Goal: Find specific page/section: Find specific page/section

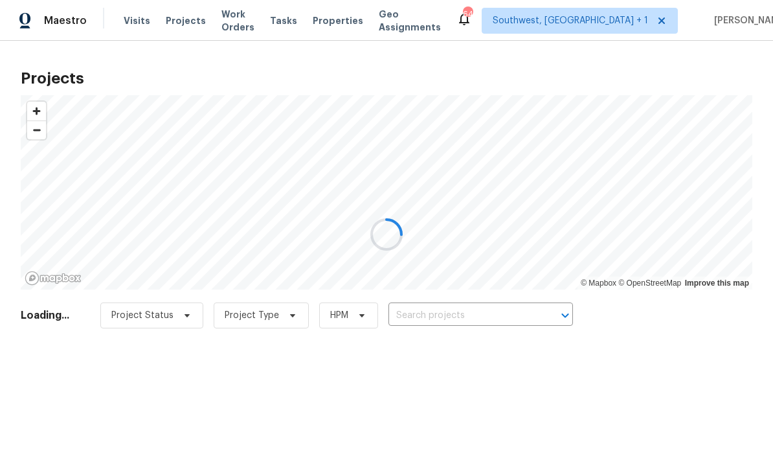
click at [450, 317] on div at bounding box center [386, 234] width 773 height 469
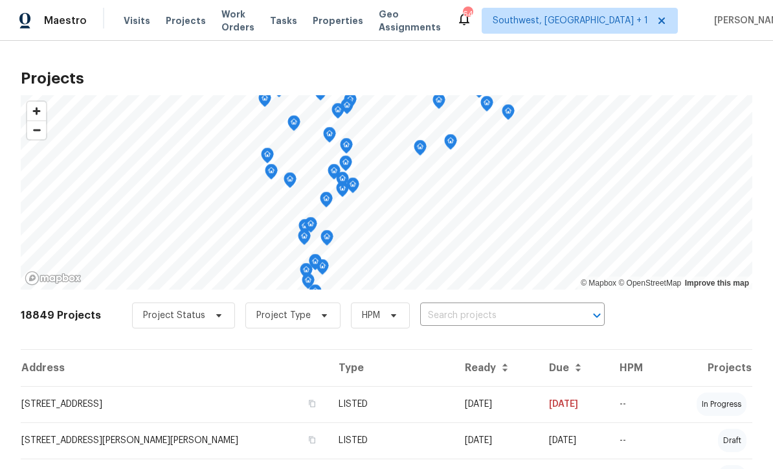
click at [477, 317] on input "text" at bounding box center [494, 316] width 148 height 20
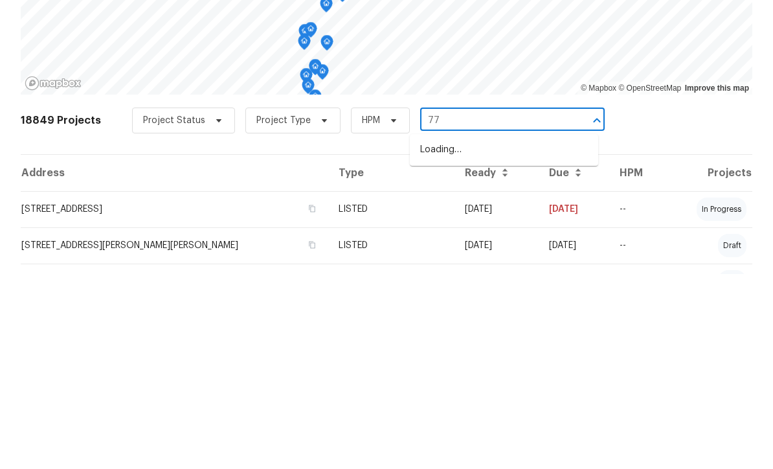
type input "7"
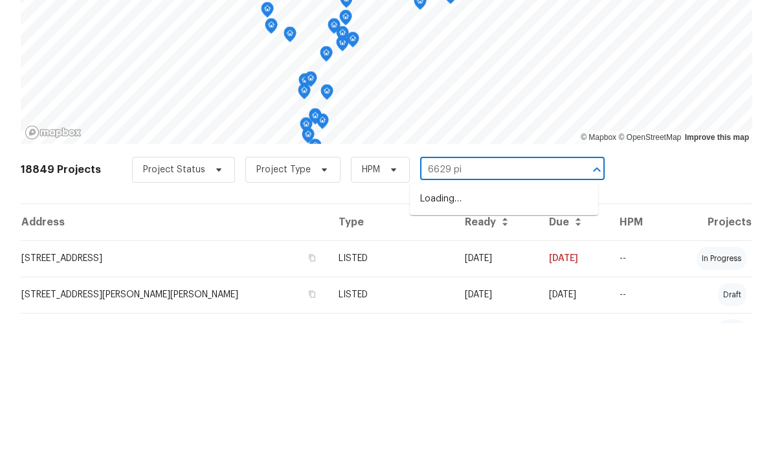
type input "6629 pin"
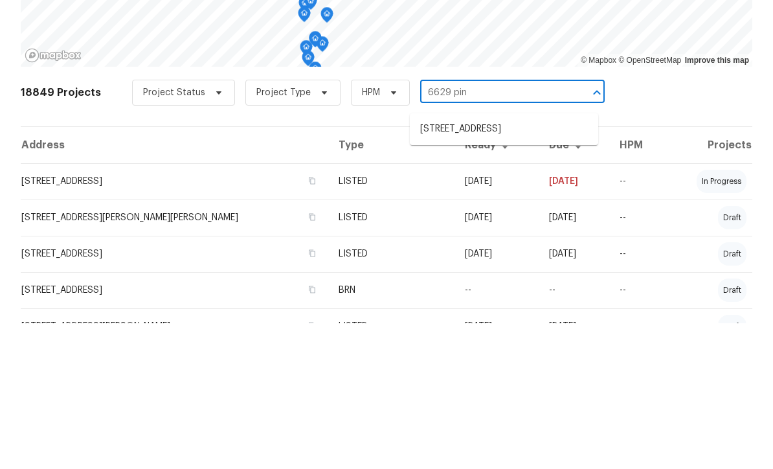
scroll to position [79, 0]
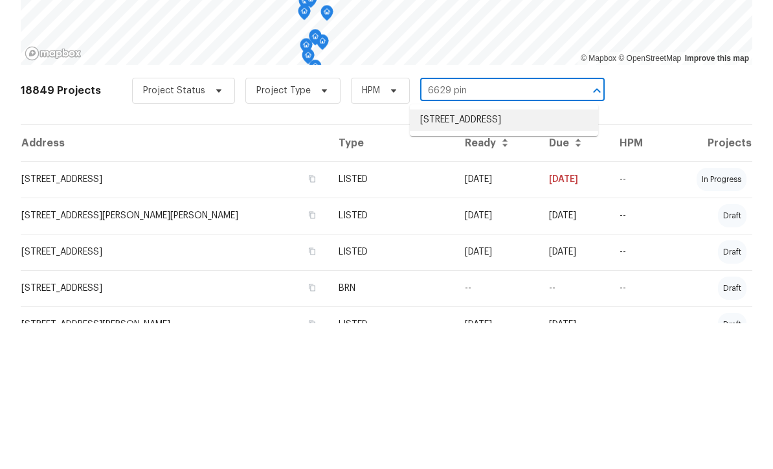
click at [504, 255] on li "[STREET_ADDRESS]" at bounding box center [504, 265] width 188 height 21
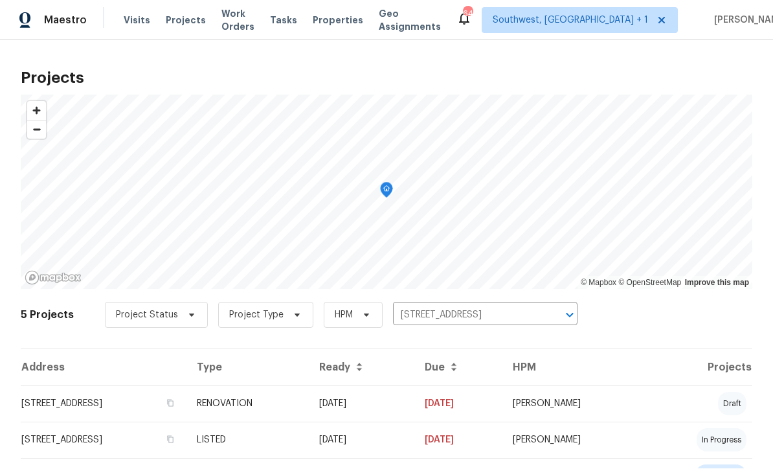
scroll to position [1, 0]
click at [413, 404] on td "[DATE]" at bounding box center [362, 404] width 106 height 36
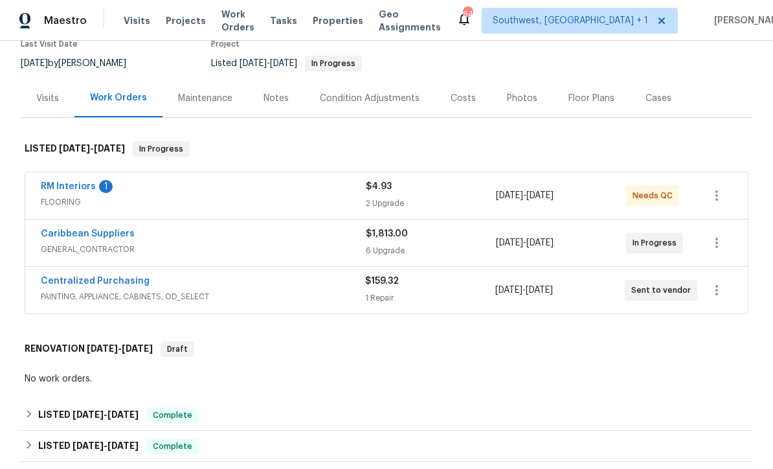
scroll to position [124, 0]
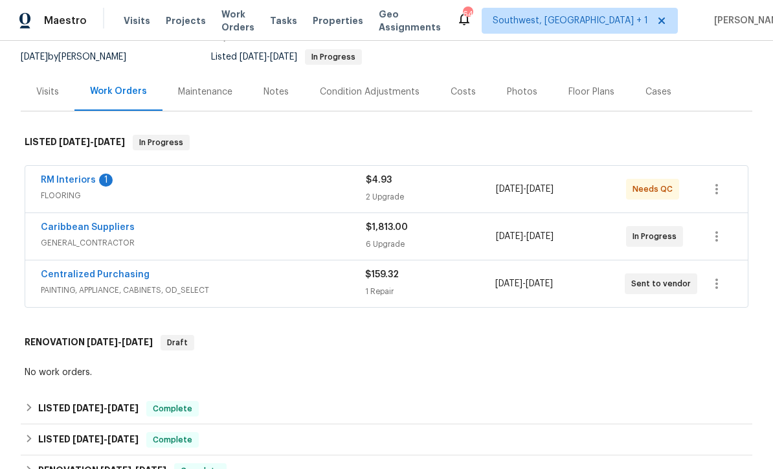
click at [97, 229] on link "Caribbean Suppliers" at bounding box center [88, 227] width 94 height 9
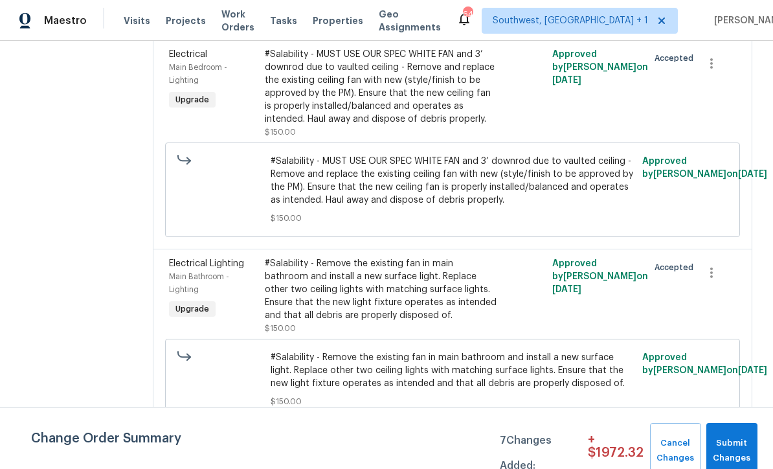
scroll to position [995, 0]
click at [722, 451] on span "Submit Changes" at bounding box center [732, 451] width 38 height 30
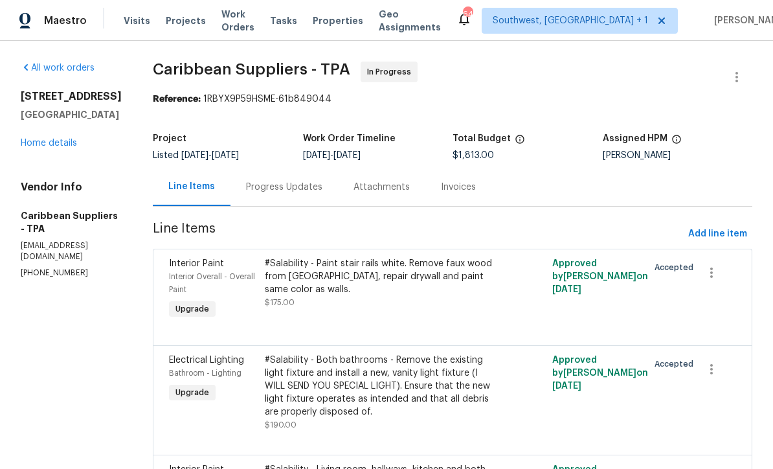
scroll to position [0, 0]
click at [170, 23] on span "Projects" at bounding box center [186, 20] width 40 height 13
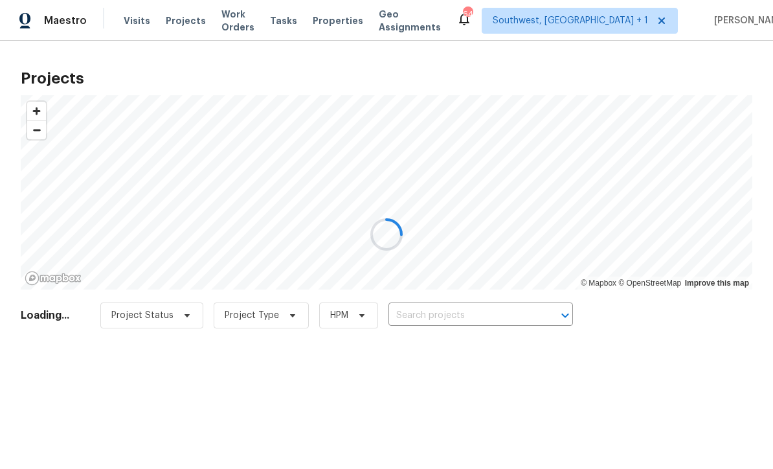
click at [463, 320] on div at bounding box center [386, 234] width 773 height 469
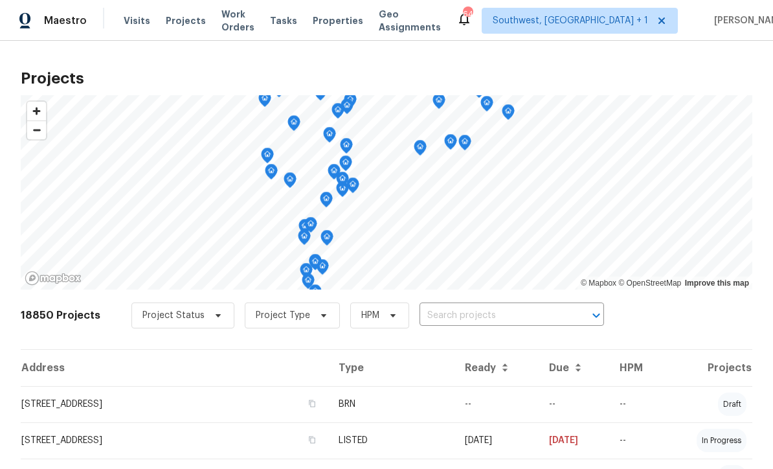
click at [453, 319] on input "text" at bounding box center [494, 316] width 148 height 20
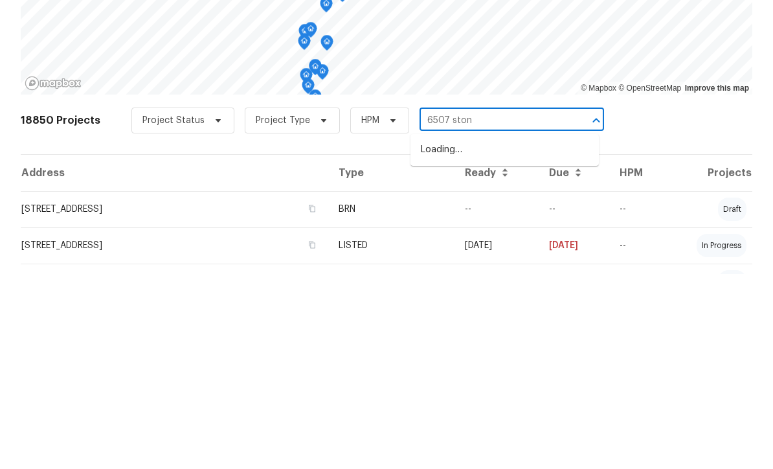
type input "6507 stone"
click at [509, 334] on li "[STREET_ADDRESS]" at bounding box center [505, 344] width 188 height 21
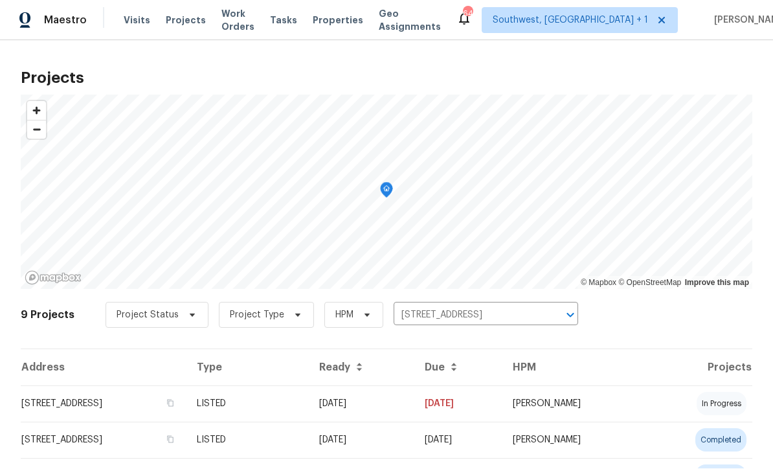
scroll to position [1, 0]
click at [415, 417] on td "[DATE]" at bounding box center [362, 404] width 106 height 36
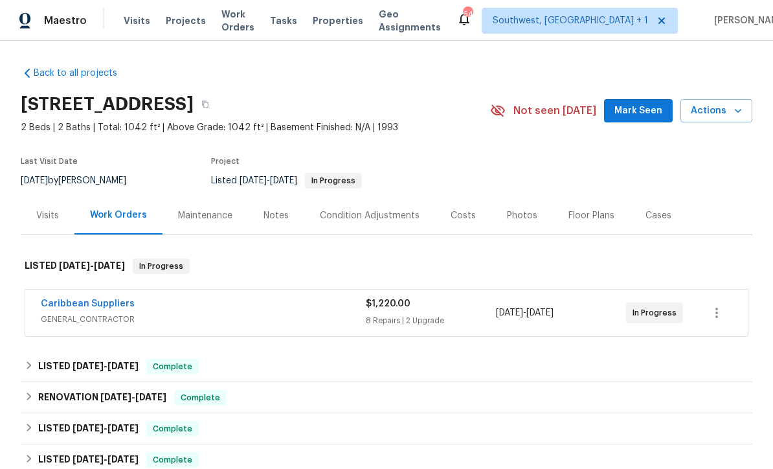
click at [315, 319] on span "GENERAL_CONTRACTOR" at bounding box center [203, 319] width 325 height 13
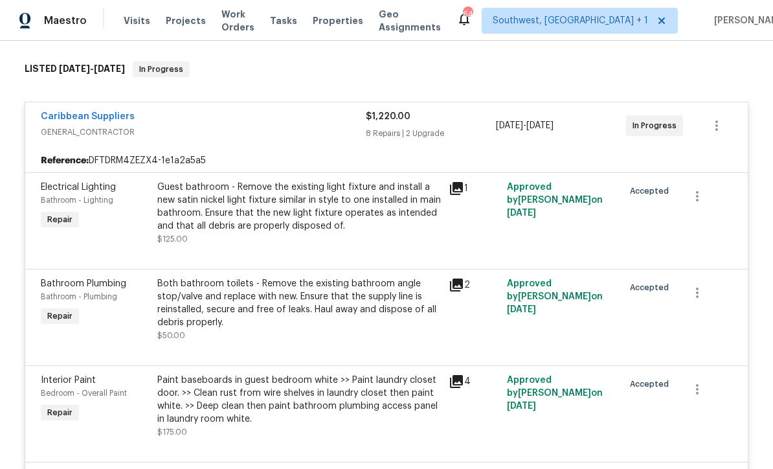
scroll to position [196, 0]
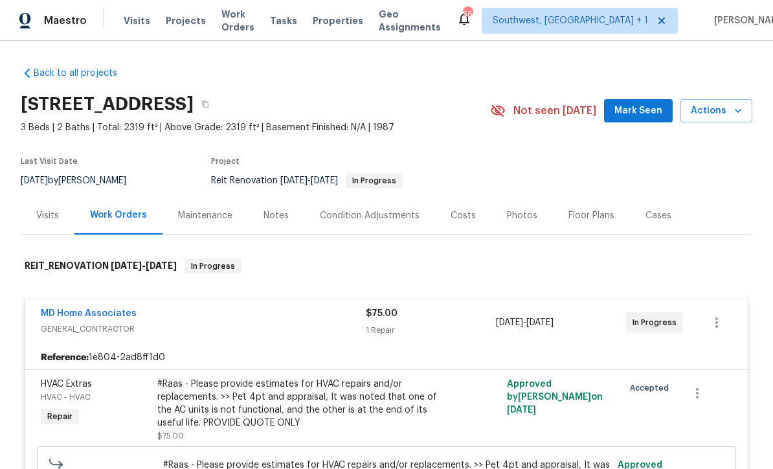
click at [179, 26] on span "Projects" at bounding box center [186, 20] width 40 height 13
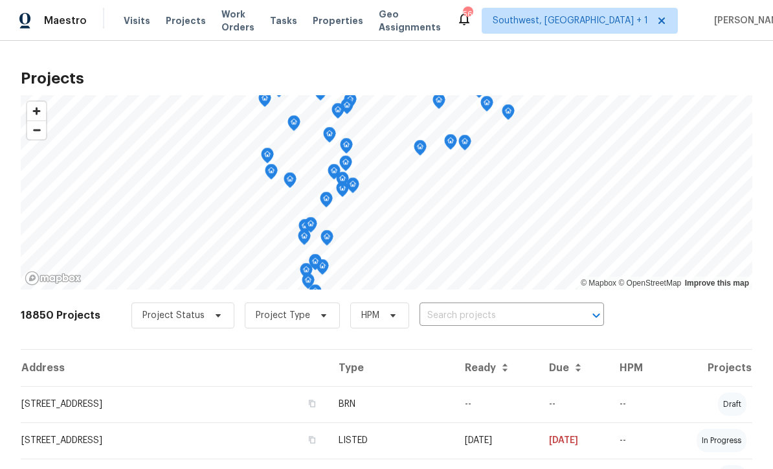
click at [497, 314] on input "text" at bounding box center [494, 316] width 148 height 20
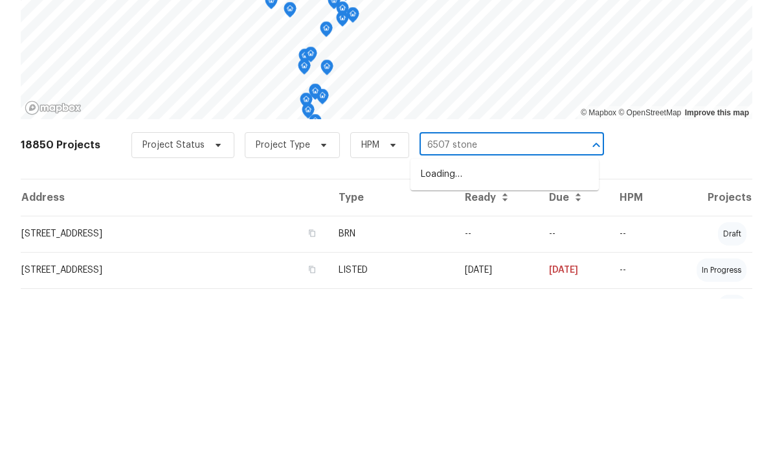
type input "6507 stone"
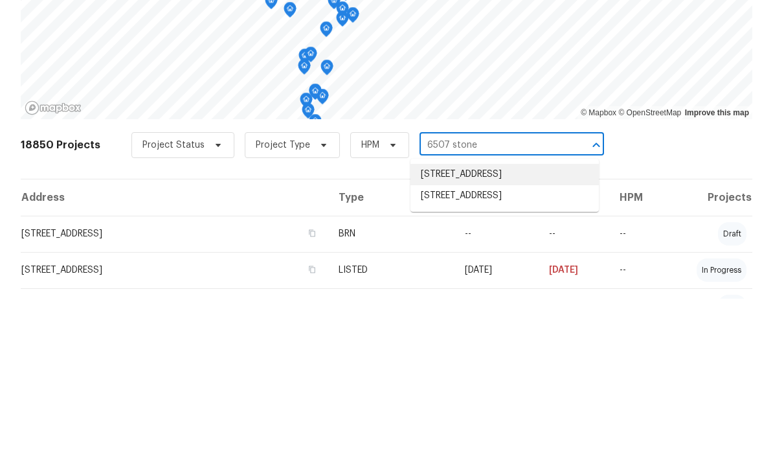
click at [518, 334] on li "[STREET_ADDRESS]" at bounding box center [505, 344] width 188 height 21
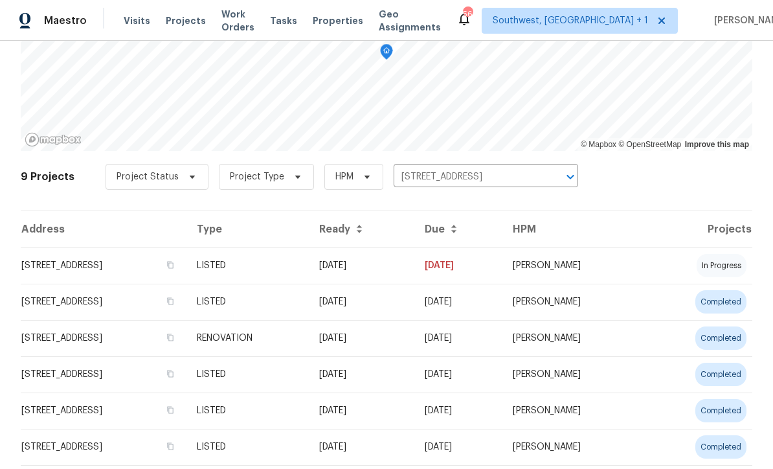
scroll to position [139, 0]
click at [62, 271] on td "[STREET_ADDRESS]" at bounding box center [104, 265] width 166 height 36
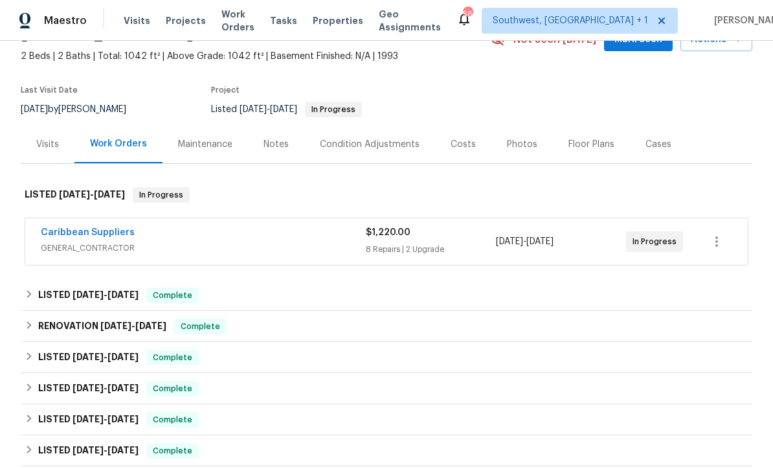
scroll to position [70, 0]
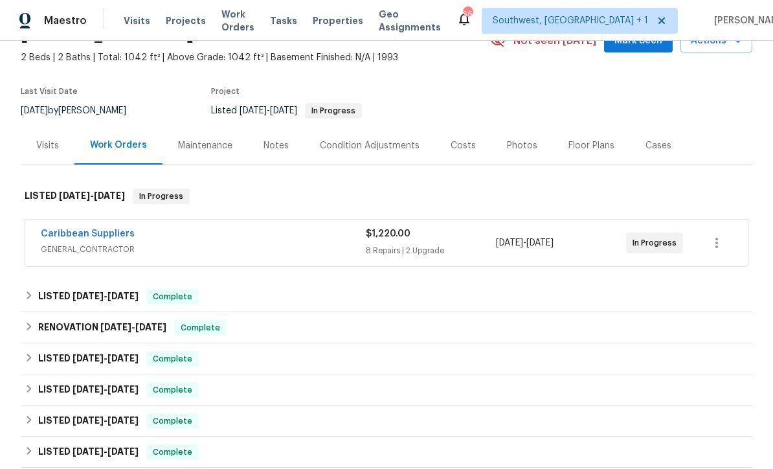
click at [521, 150] on div "Photos" at bounding box center [522, 145] width 30 height 13
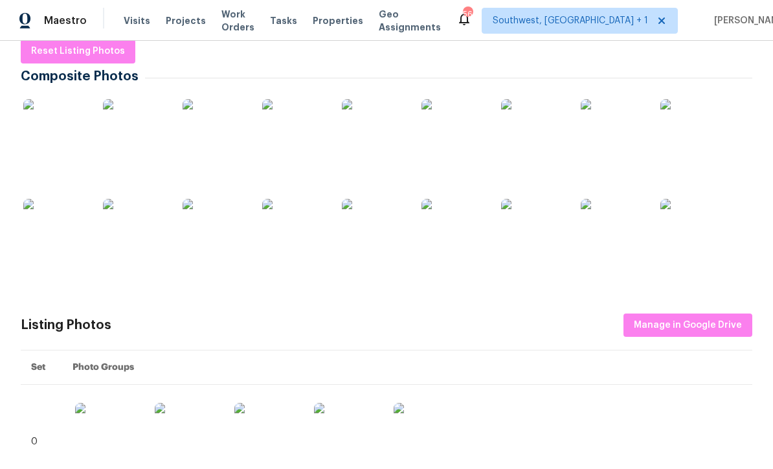
scroll to position [211, 0]
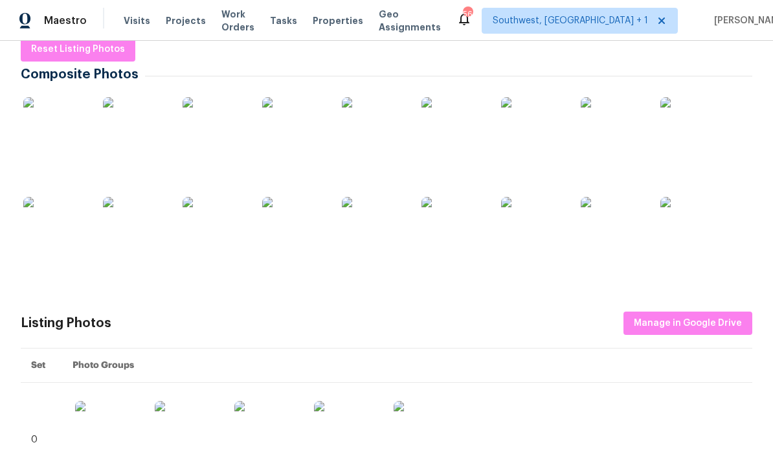
click at [49, 143] on img at bounding box center [55, 129] width 65 height 65
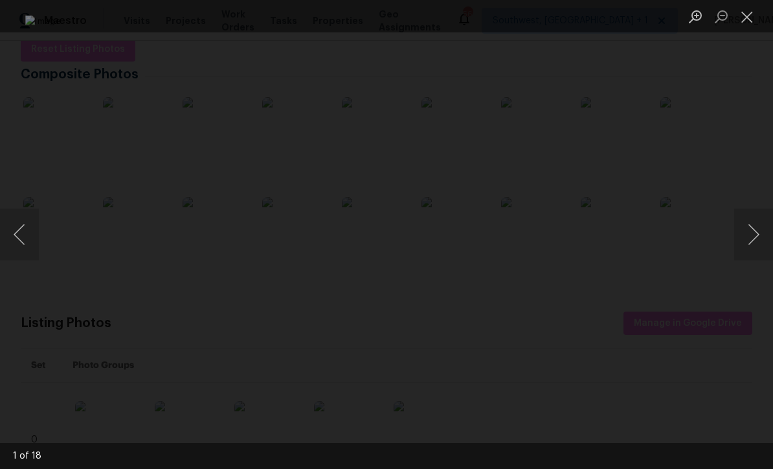
click at [757, 237] on button "Next image" at bounding box center [754, 235] width 39 height 52
click at [755, 236] on button "Next image" at bounding box center [754, 235] width 39 height 52
click at [758, 230] on button "Next image" at bounding box center [754, 235] width 39 height 52
click at [748, 236] on button "Next image" at bounding box center [754, 235] width 39 height 52
click at [748, 242] on button "Next image" at bounding box center [754, 235] width 39 height 52
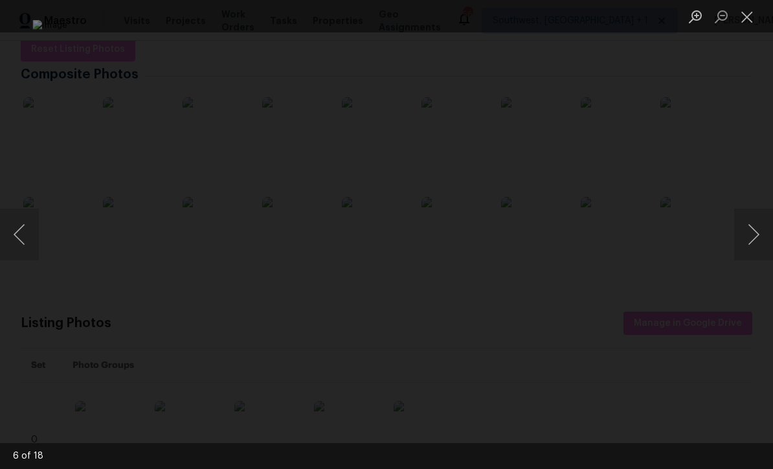
click at [749, 244] on button "Next image" at bounding box center [754, 235] width 39 height 52
click at [752, 236] on button "Next image" at bounding box center [754, 235] width 39 height 52
click at [752, 229] on button "Next image" at bounding box center [754, 235] width 39 height 52
